Goal: Download file/media

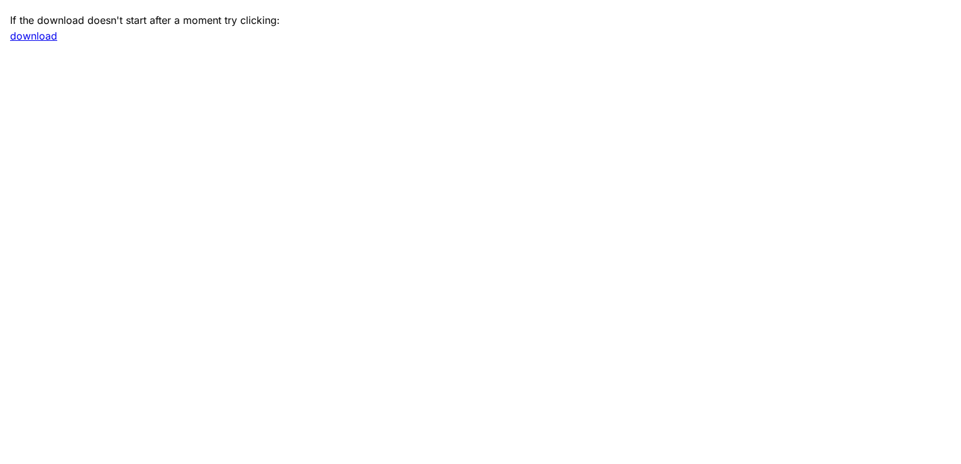
click at [23, 34] on link "download" at bounding box center [33, 36] width 47 height 13
